Goal: Information Seeking & Learning: Learn about a topic

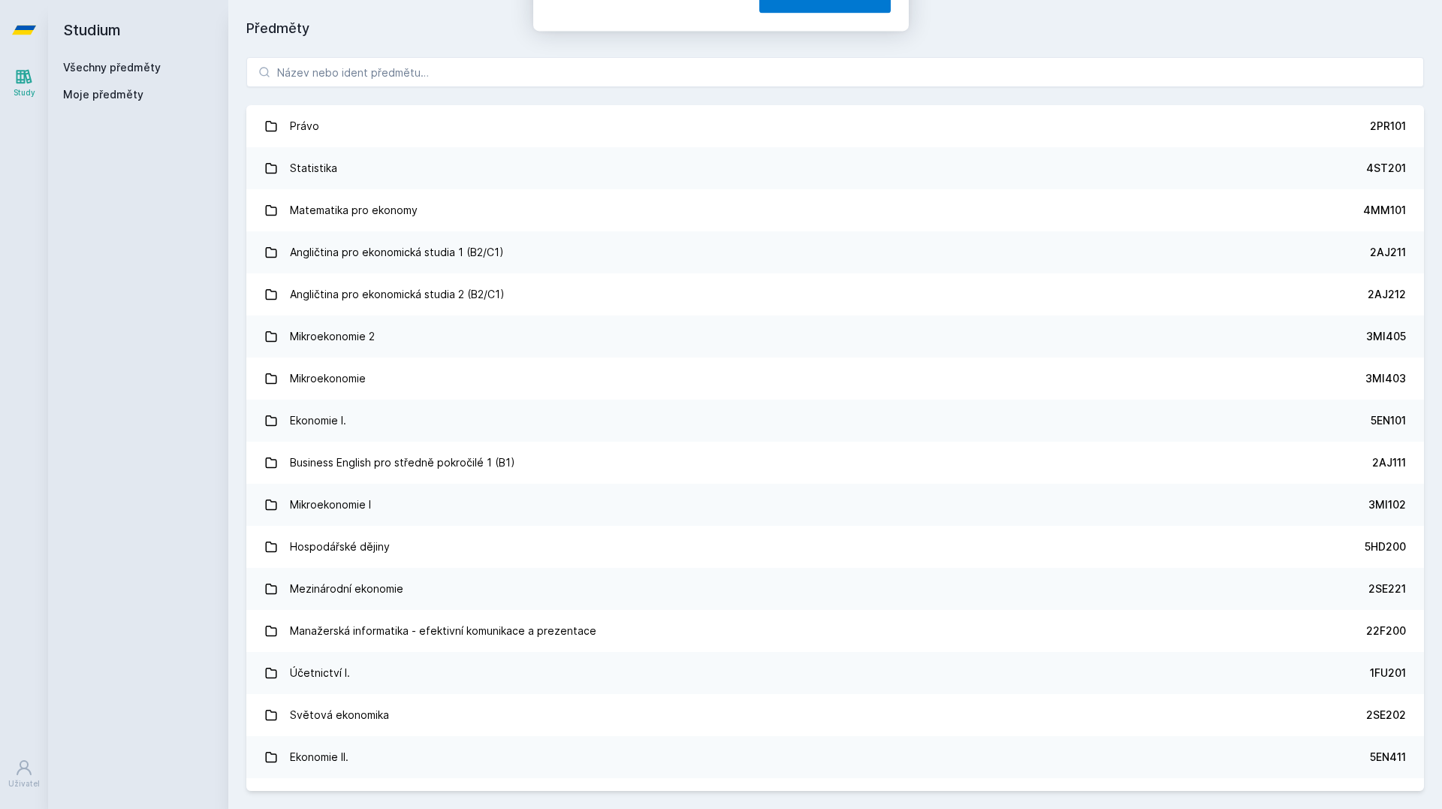
click at [367, 72] on div "[PERSON_NAME] dostávat tipy ohledně studia, nových testů, hodnocení učitelů a p…" at bounding box center [721, 67] width 1442 height 134
click at [735, 98] on button "Ne" at bounding box center [724, 97] width 54 height 38
click at [461, 74] on input "search" at bounding box center [835, 72] width 1178 height 30
paste input "sP - Povinný předmět vedl. spec."
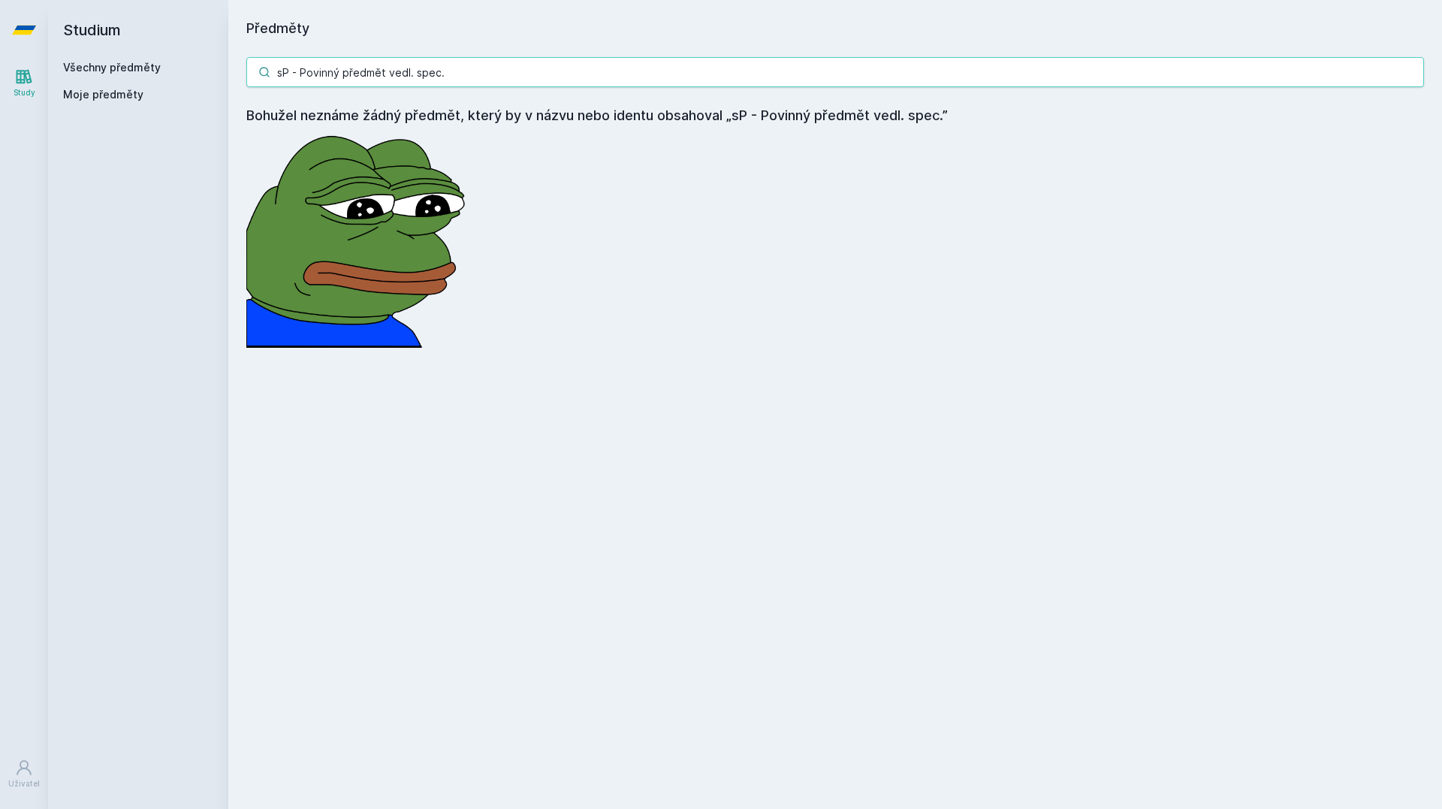
drag, startPoint x: 461, startPoint y: 74, endPoint x: 162, endPoint y: 80, distance: 299.1
click at [162, 80] on div "Studium Všechny předměty Moje předměty Předměty sP - Povinný předmět vedl. spec…" at bounding box center [745, 404] width 1394 height 809
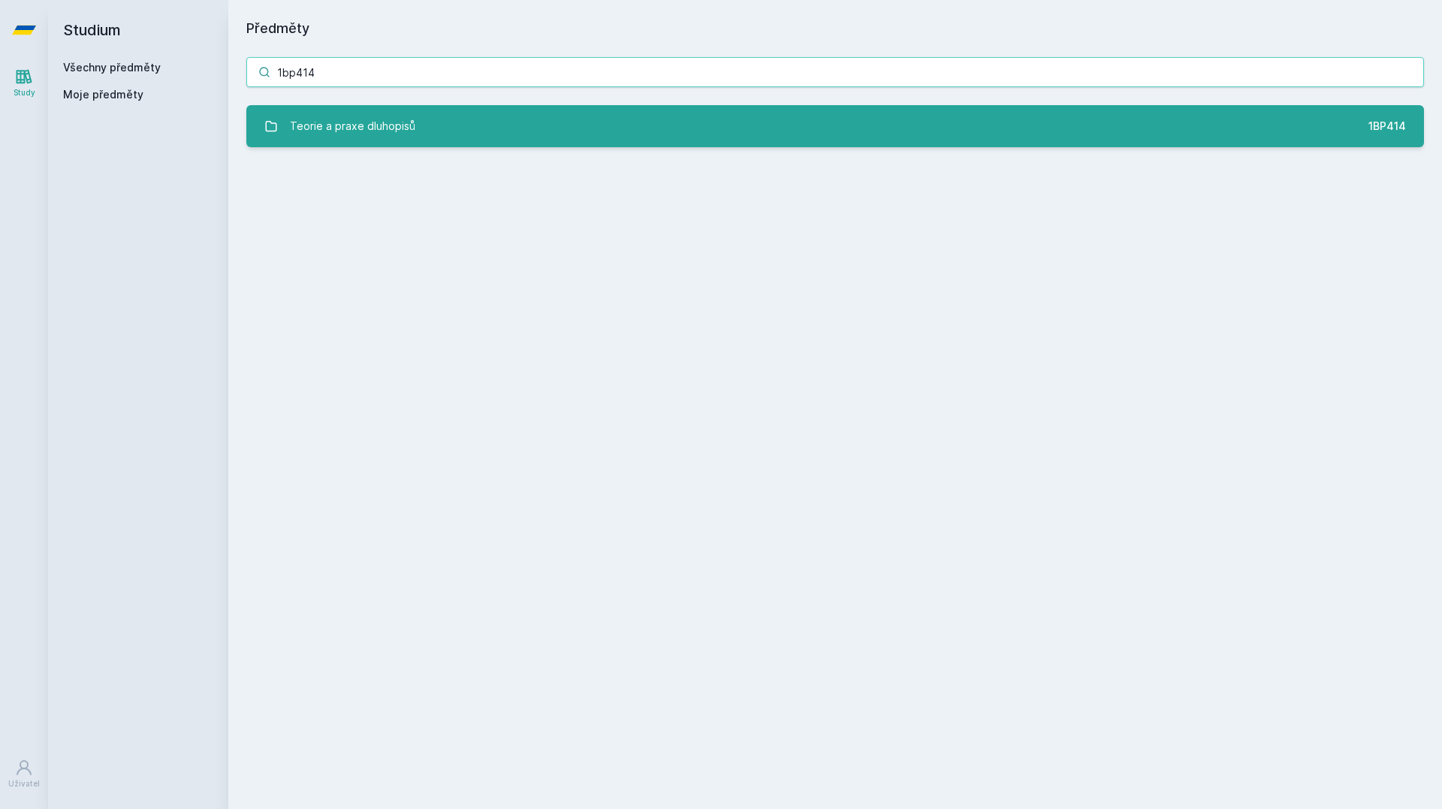
type input "1bp414"
click at [360, 116] on div "Teorie a praxe dluhopisů" at bounding box center [352, 126] width 125 height 30
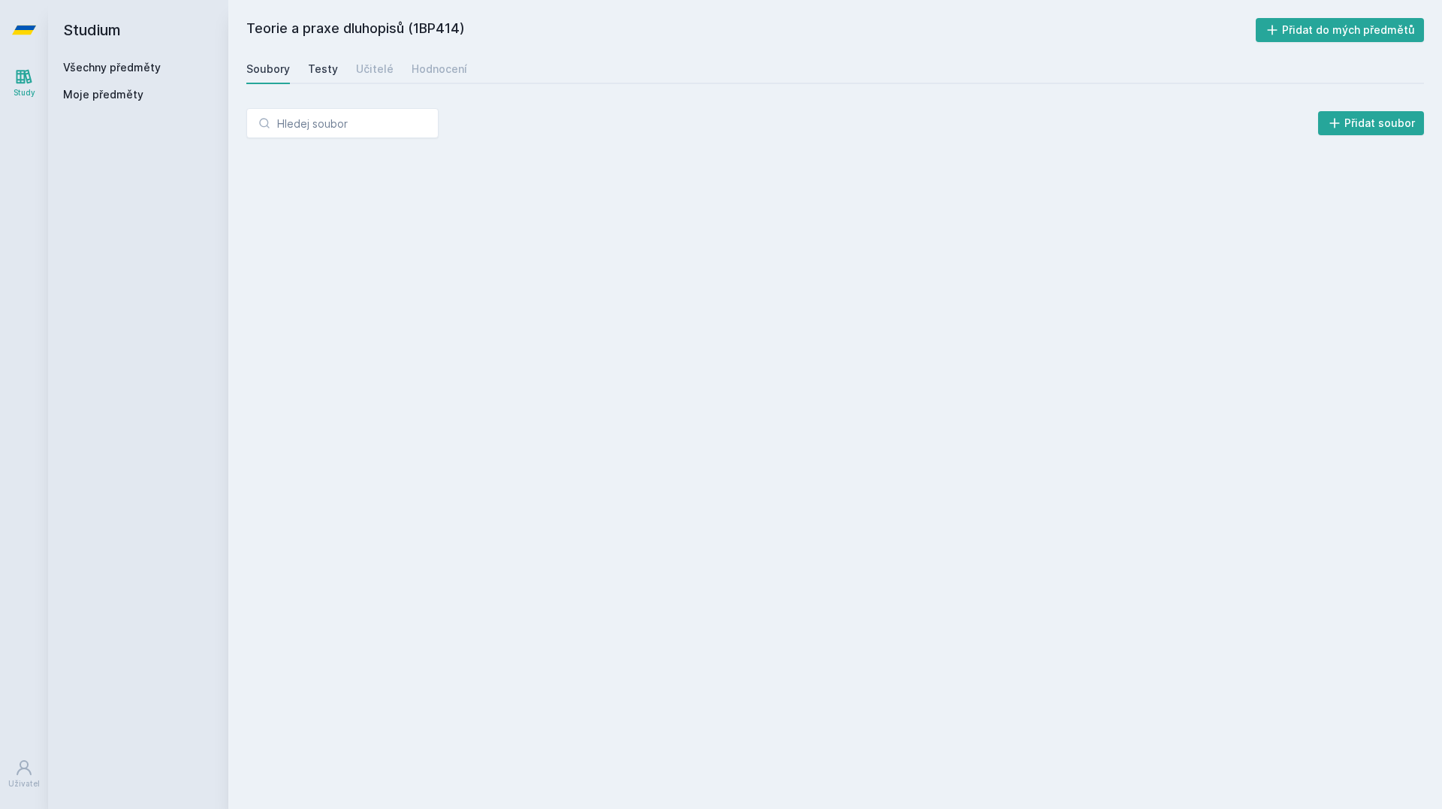
click at [311, 65] on div "Testy" at bounding box center [323, 69] width 30 height 15
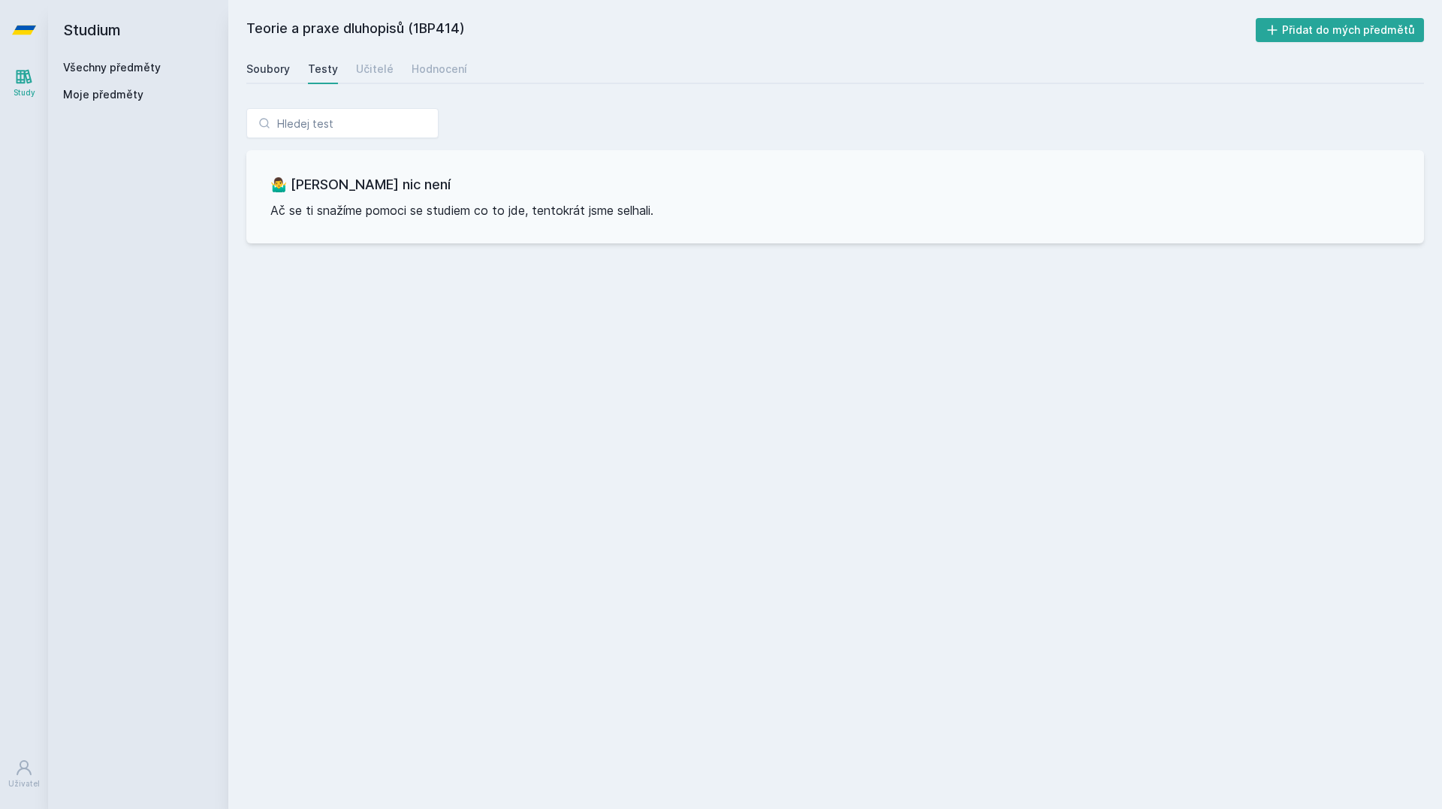
click at [271, 76] on div "Soubory" at bounding box center [268, 69] width 44 height 15
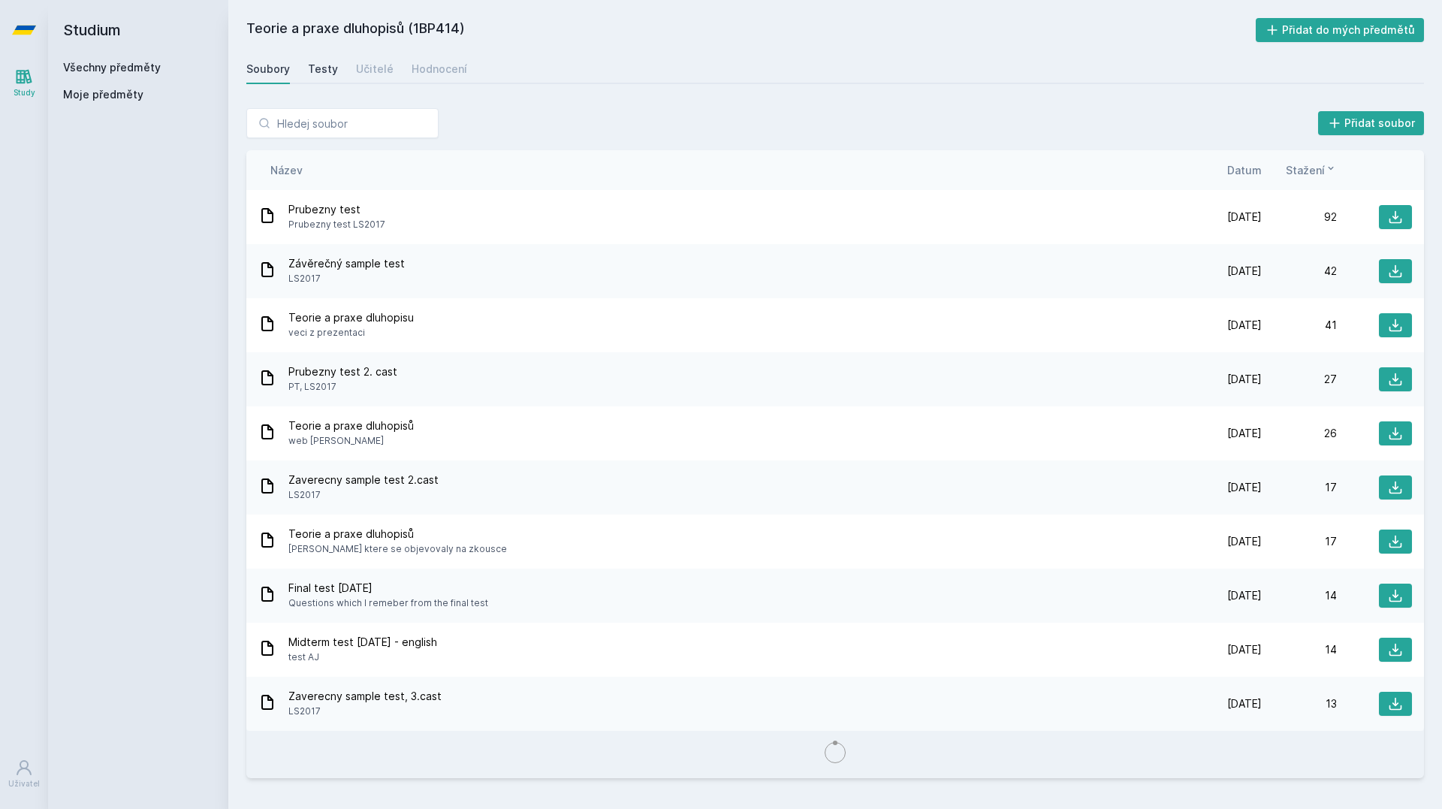
click at [325, 74] on div "Testy" at bounding box center [323, 69] width 30 height 15
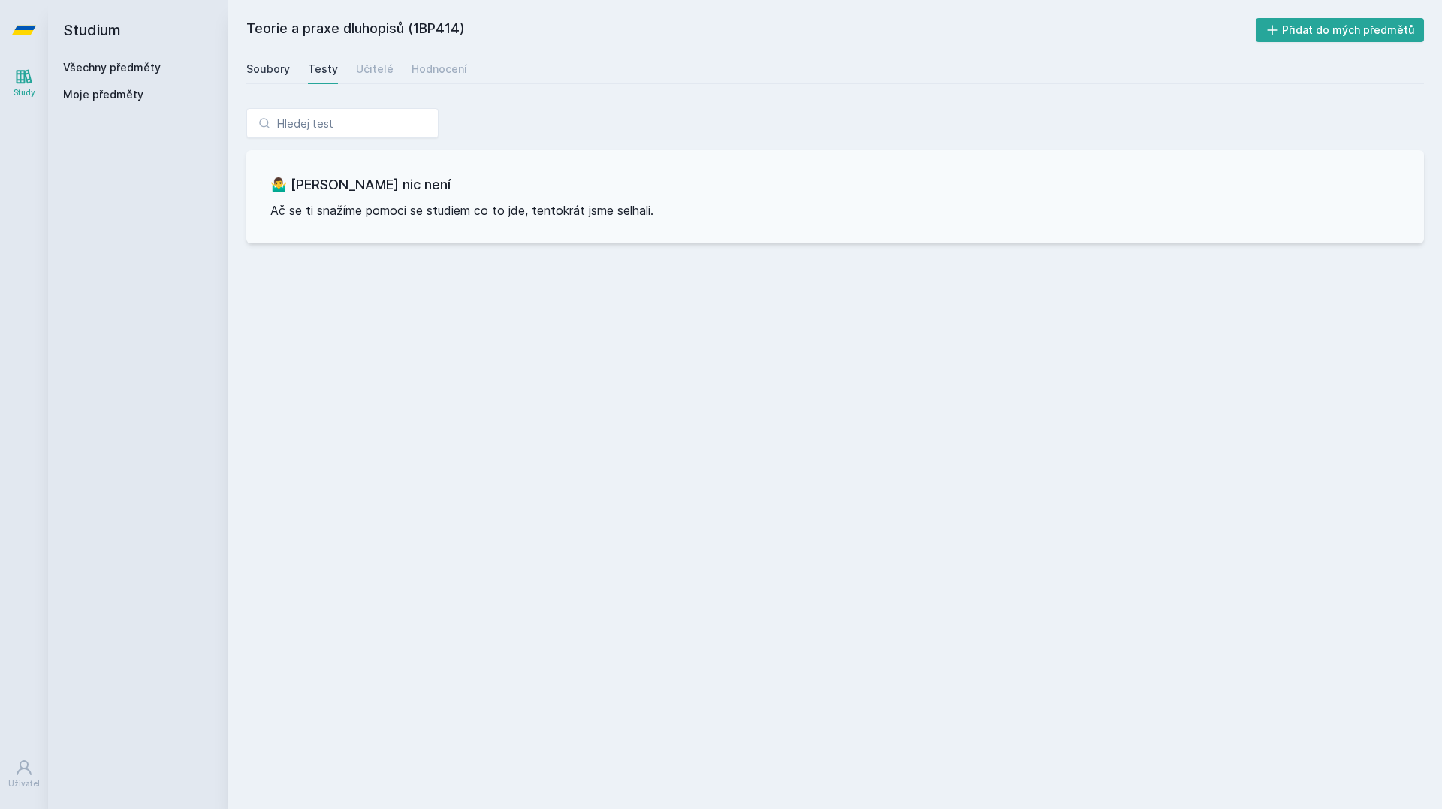
click at [286, 70] on div "Soubory" at bounding box center [268, 69] width 44 height 15
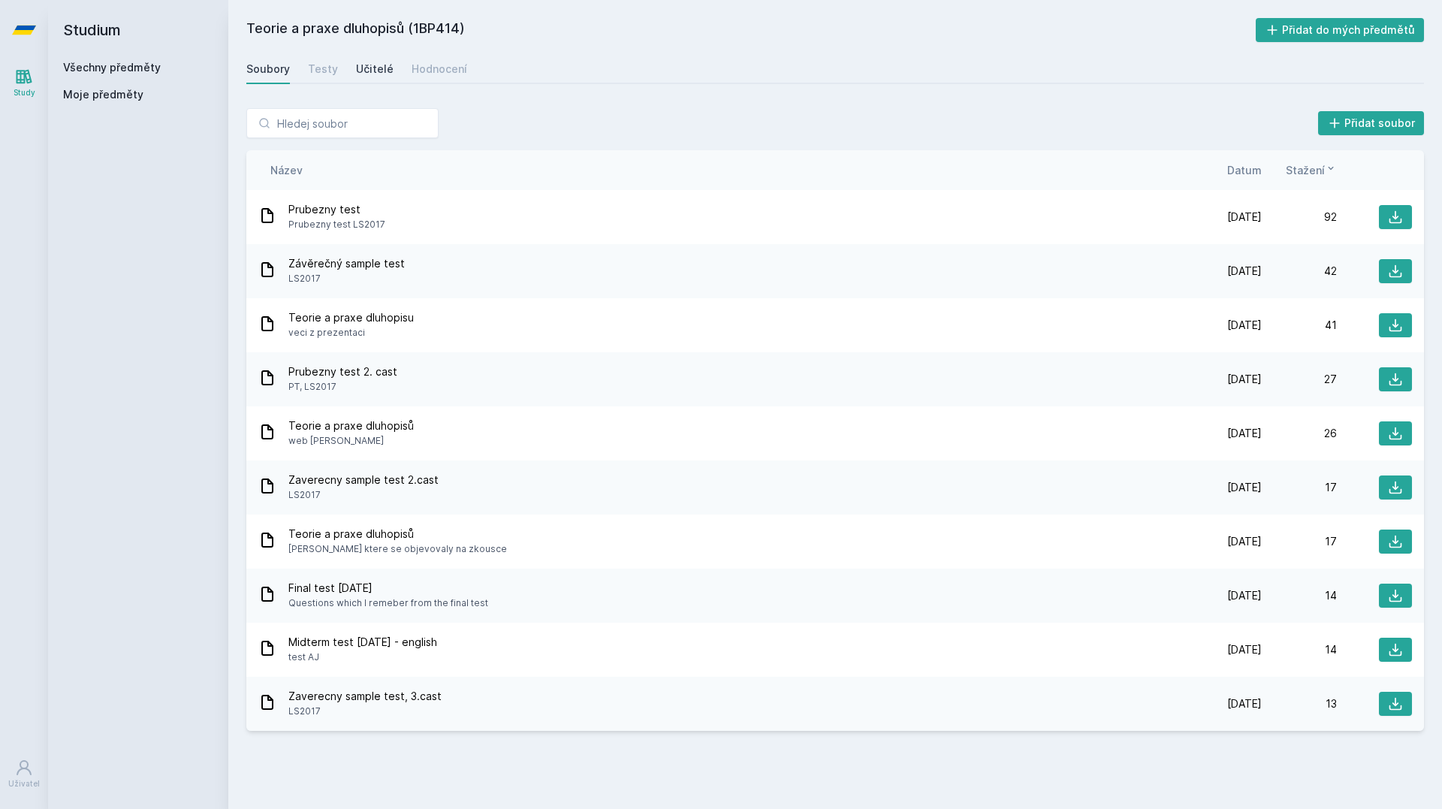
click at [363, 75] on div "Učitelé" at bounding box center [375, 69] width 38 height 15
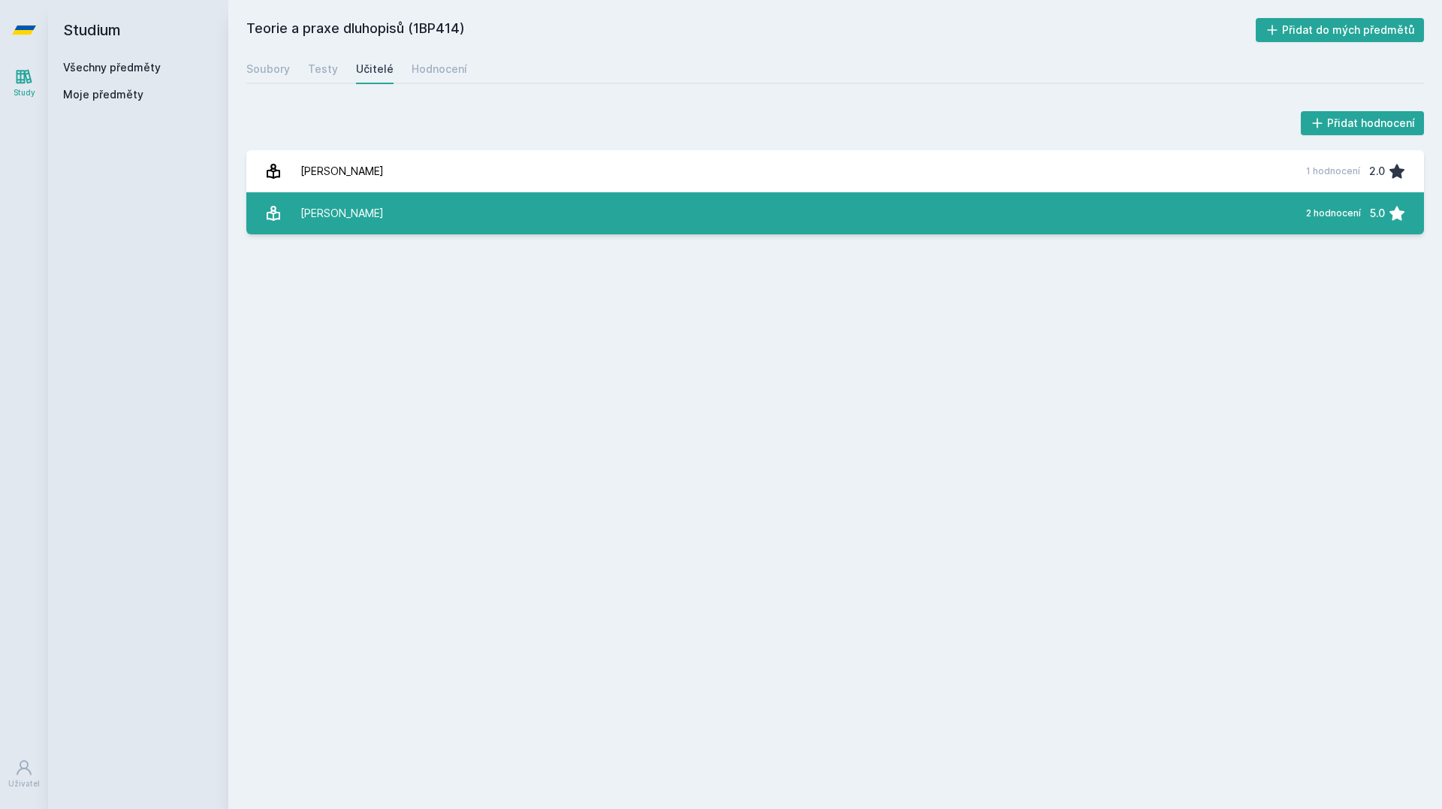
click at [370, 210] on div "[PERSON_NAME]" at bounding box center [342, 213] width 83 height 30
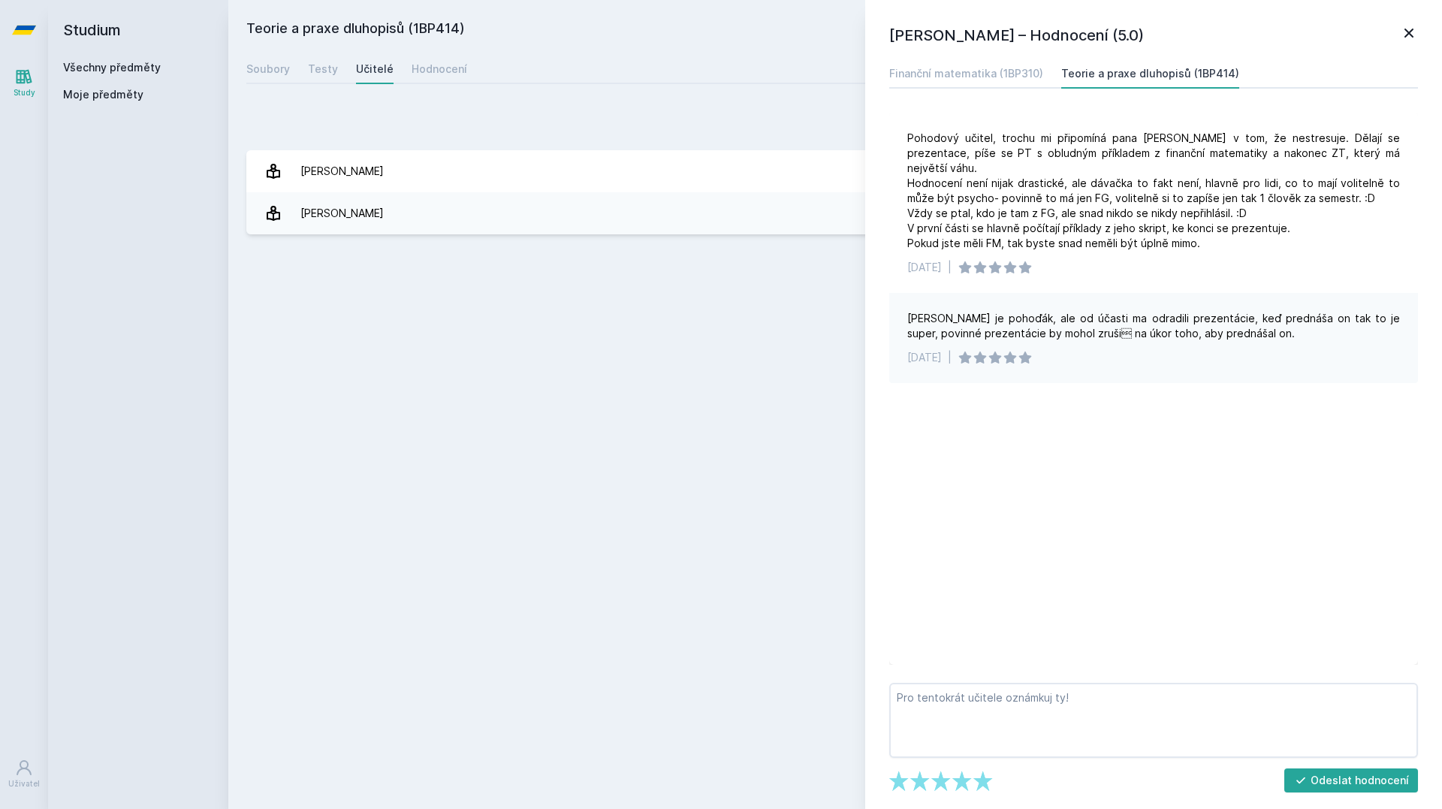
click at [405, 71] on div "Soubory Testy Učitelé Hodnocení" at bounding box center [835, 69] width 1178 height 30
click at [435, 71] on div "Hodnocení" at bounding box center [440, 69] width 56 height 15
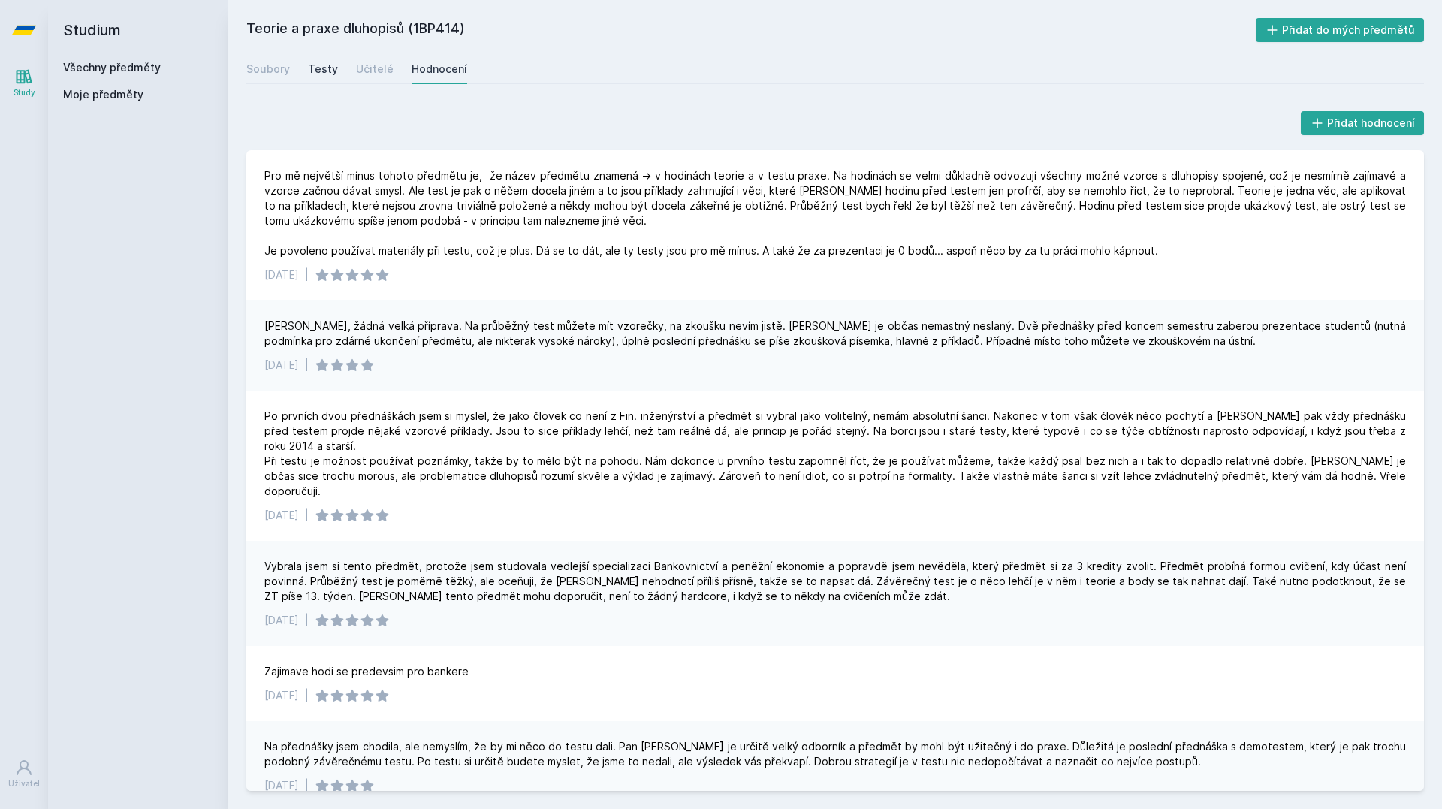
click at [322, 64] on div "Testy" at bounding box center [323, 69] width 30 height 15
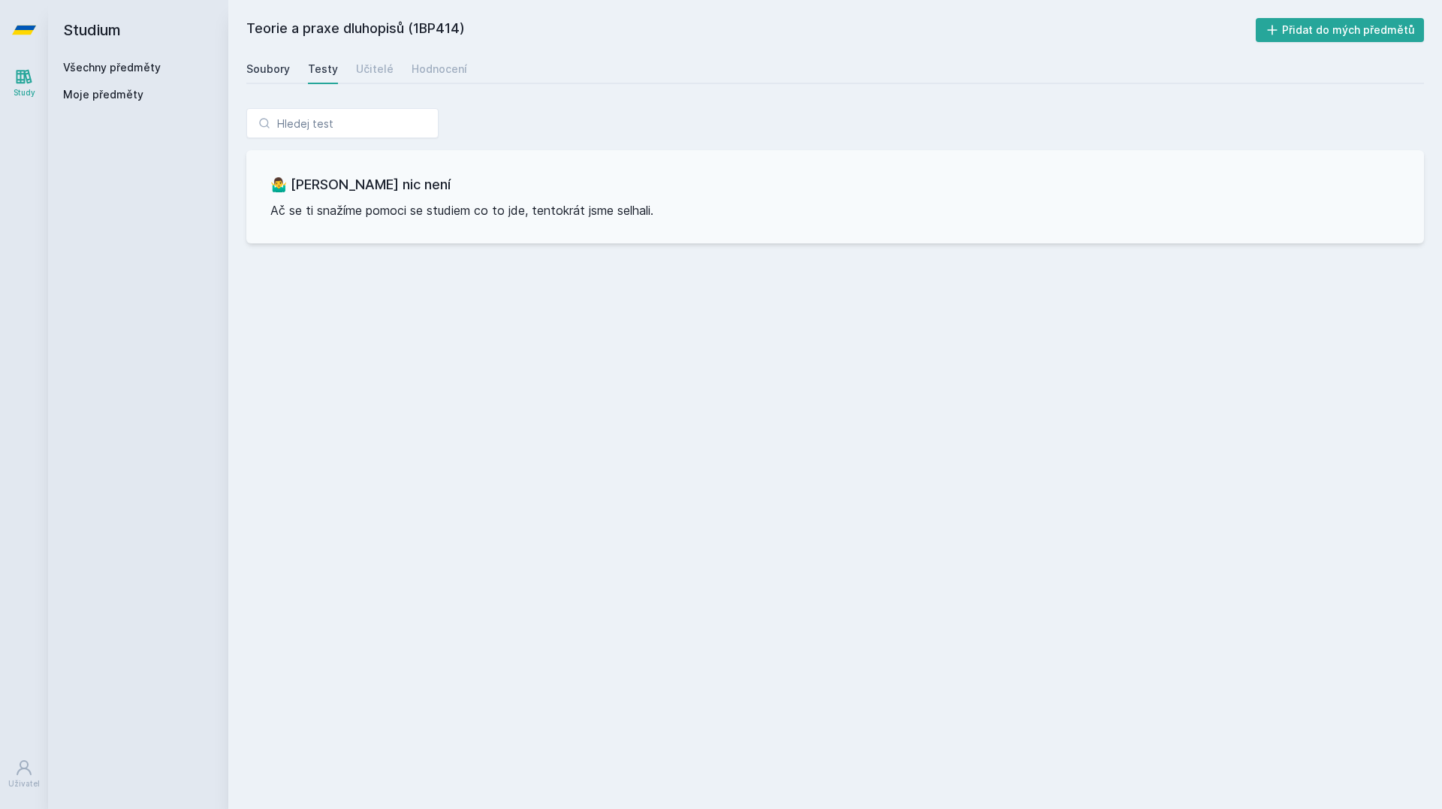
click at [277, 73] on div "Soubory" at bounding box center [268, 69] width 44 height 15
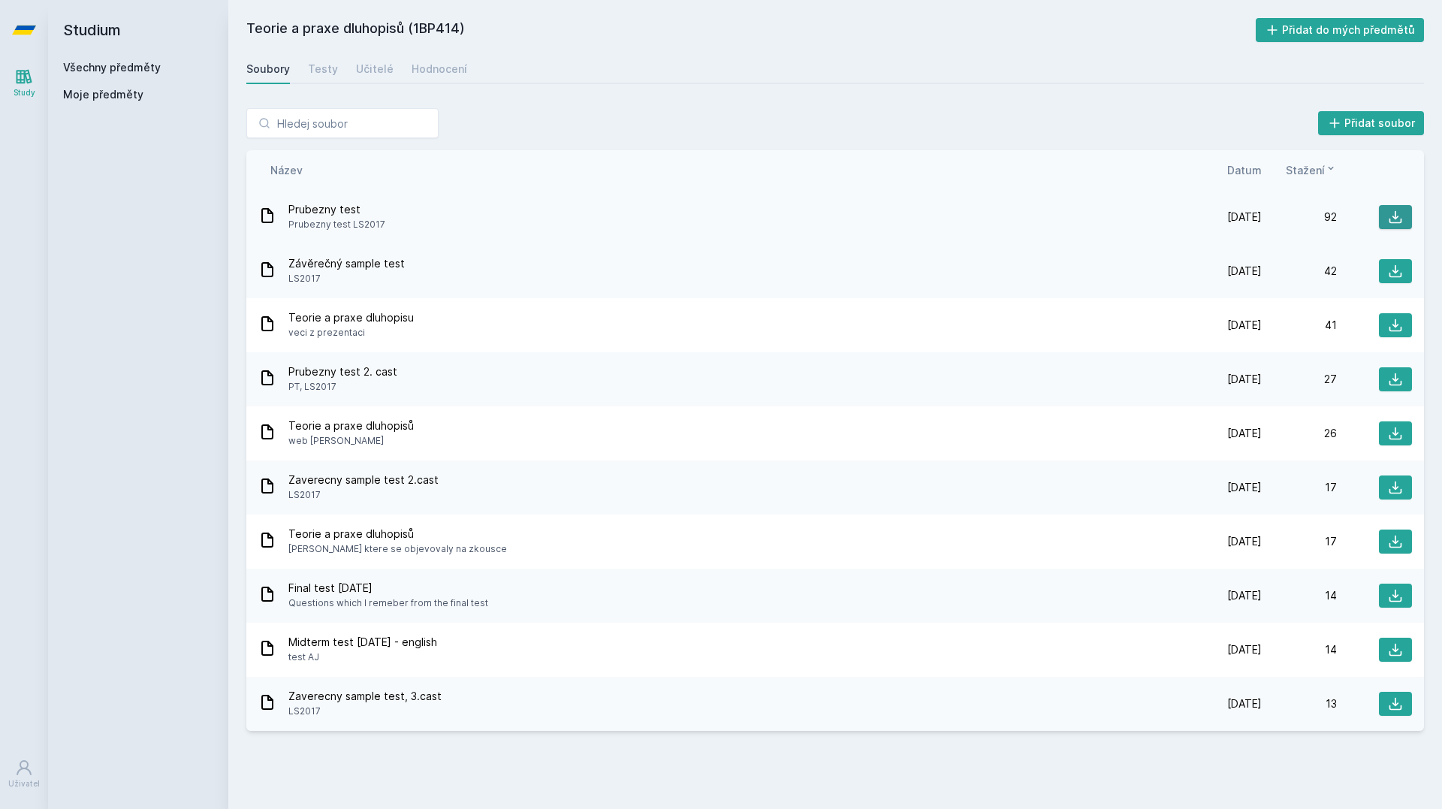
click at [1392, 224] on icon at bounding box center [1395, 217] width 15 height 15
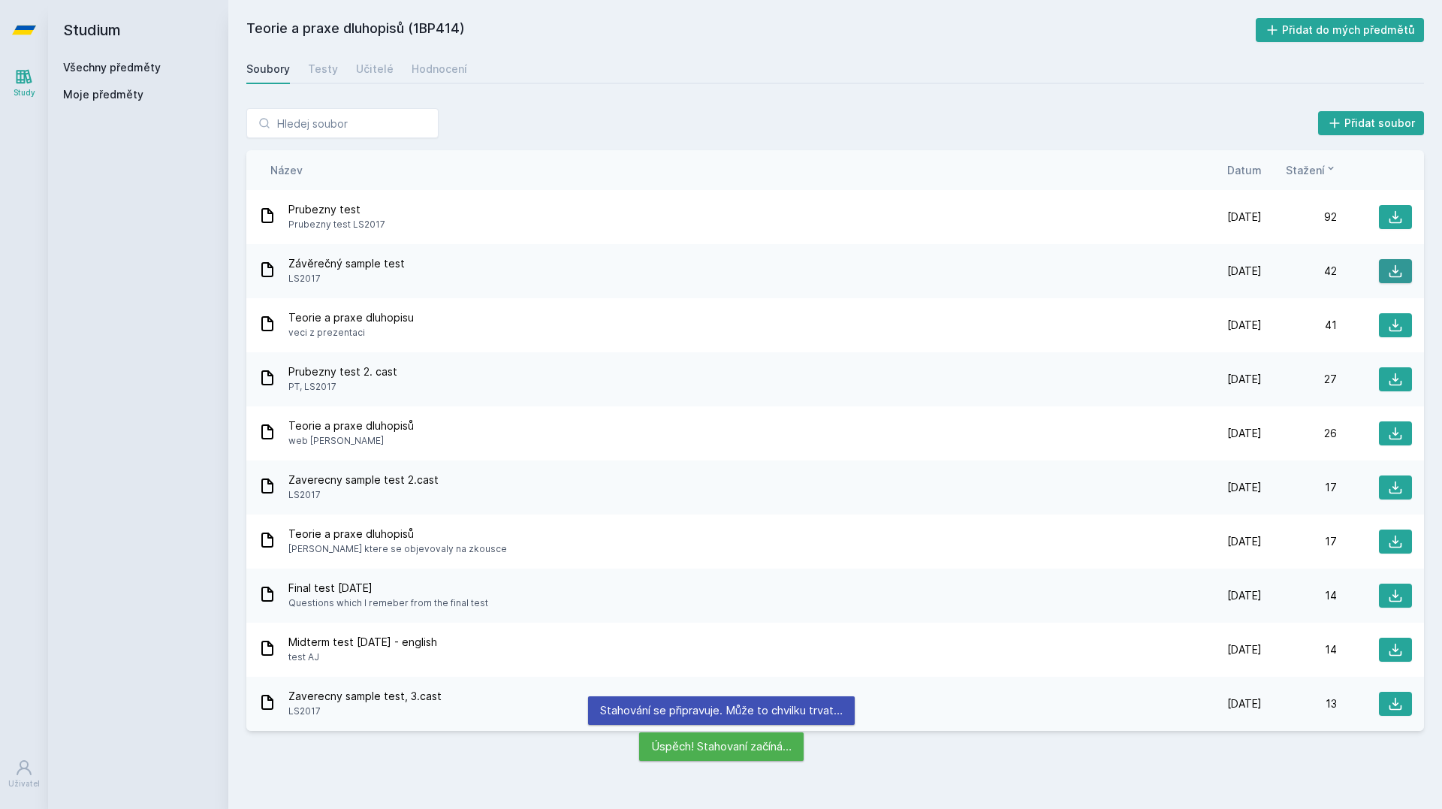
click at [1400, 270] on icon at bounding box center [1395, 271] width 15 height 15
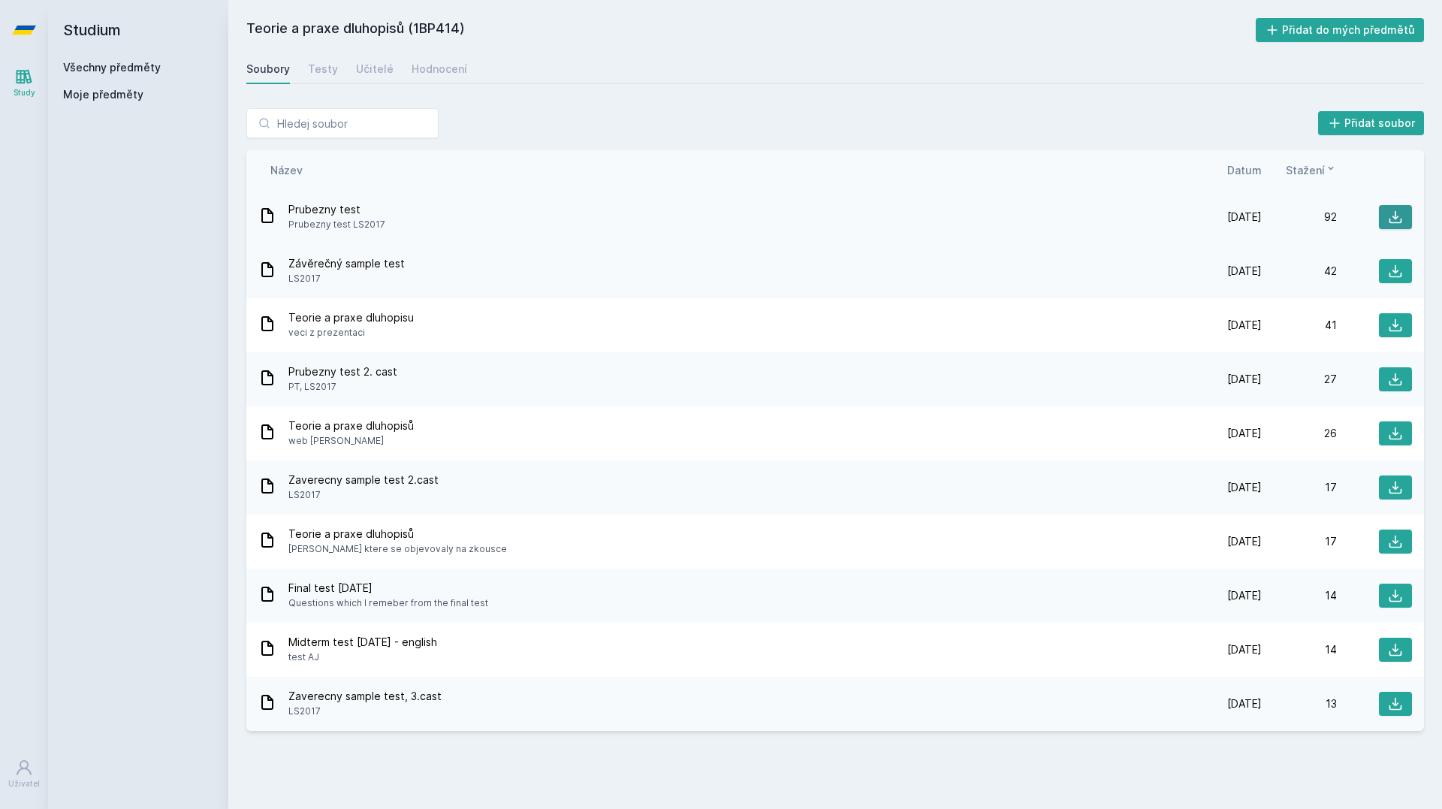
click at [1408, 216] on button at bounding box center [1395, 217] width 33 height 24
